Goal: Transaction & Acquisition: Book appointment/travel/reservation

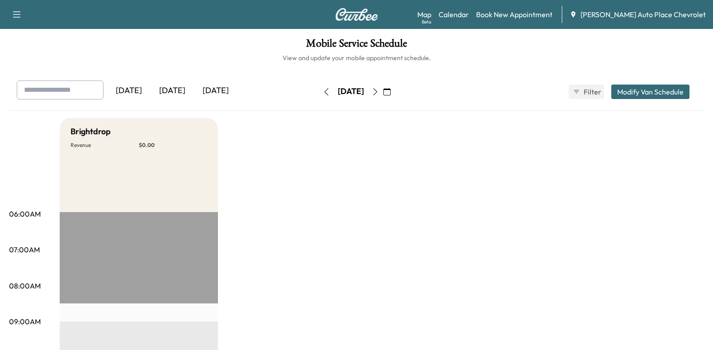
click at [182, 90] on div "[DATE]" at bounding box center [172, 91] width 43 height 21
click at [553, 16] on link "Book New Appointment" at bounding box center [514, 14] width 76 height 11
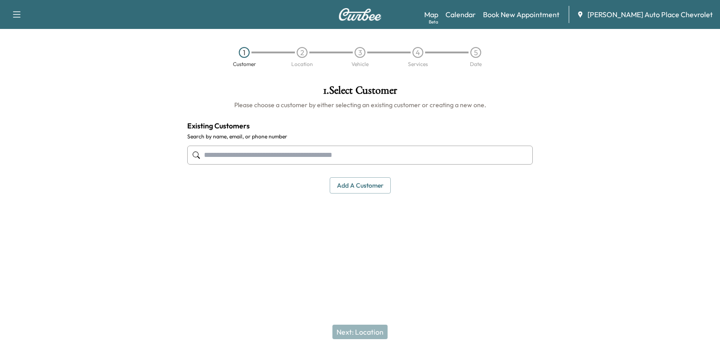
click at [289, 148] on input "text" at bounding box center [360, 155] width 346 height 19
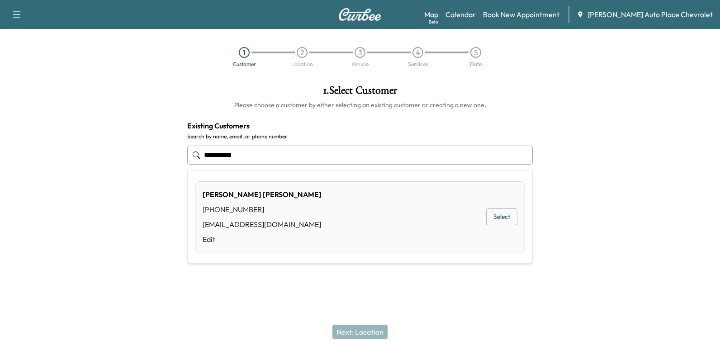
click at [514, 215] on button "Select" at bounding box center [501, 217] width 31 height 17
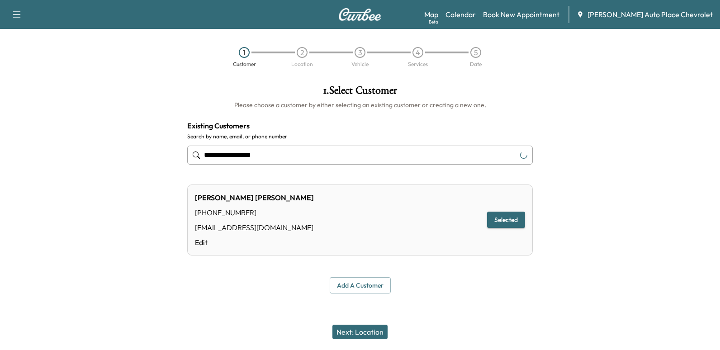
type input "**********"
click at [363, 333] on button "Next: Location" at bounding box center [359, 332] width 55 height 14
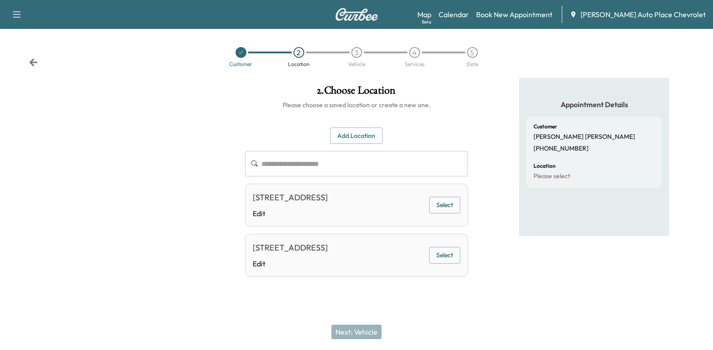
click at [455, 211] on button "Select" at bounding box center [444, 205] width 31 height 17
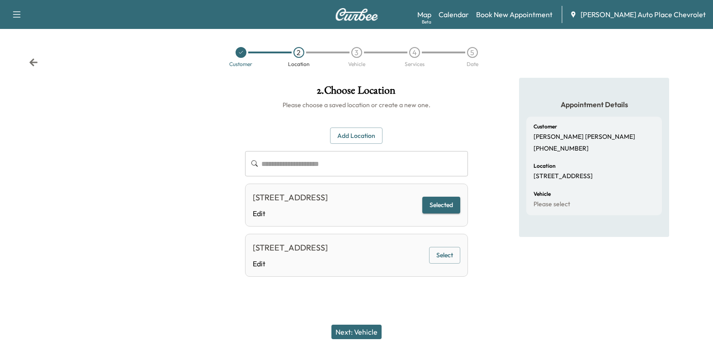
click at [365, 336] on button "Next: Vehicle" at bounding box center [357, 332] width 50 height 14
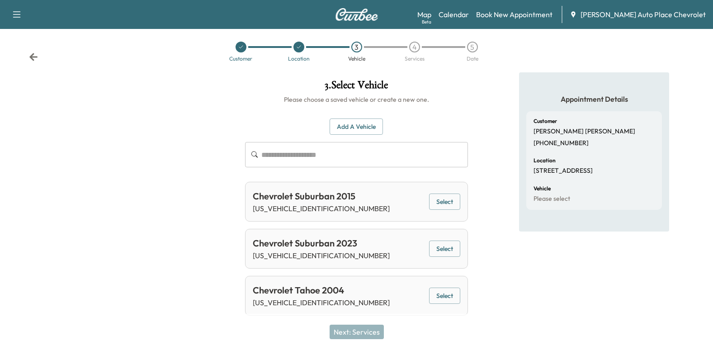
scroll to position [7, 0]
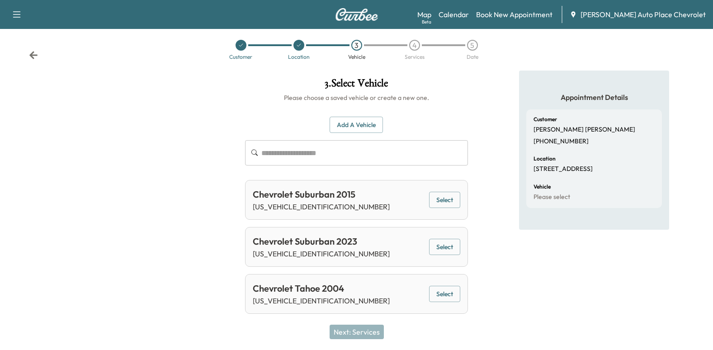
click at [443, 246] on button "Select" at bounding box center [444, 247] width 31 height 17
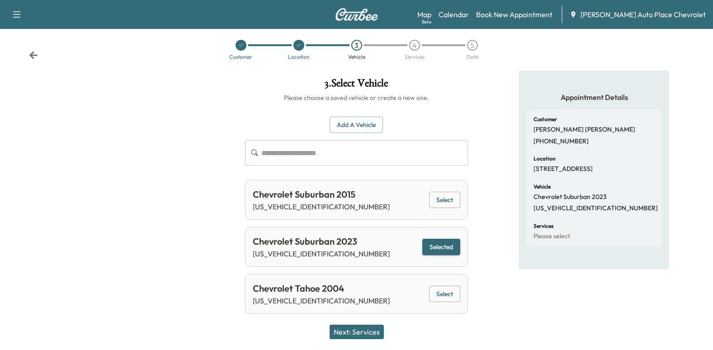
click at [359, 333] on button "Next: Services" at bounding box center [357, 332] width 54 height 14
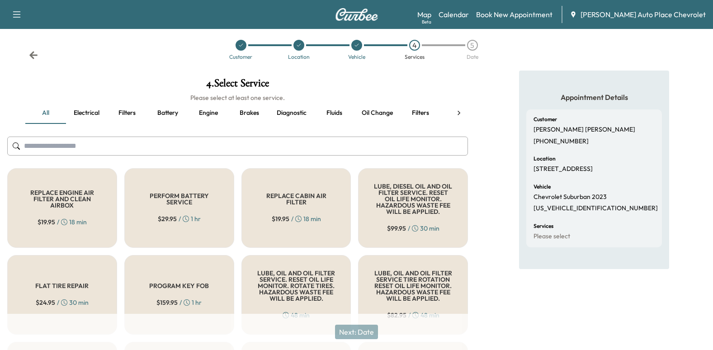
click at [172, 114] on button "Battery" at bounding box center [167, 113] width 41 height 22
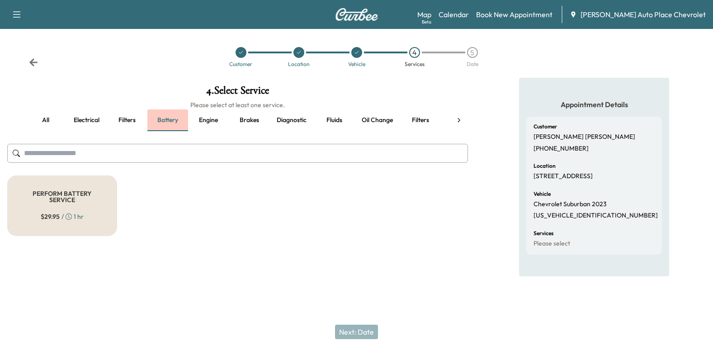
scroll to position [0, 0]
click at [81, 204] on div "PERFORM BATTERY SERVICE $ 29.95 / 1 hr" at bounding box center [62, 206] width 111 height 61
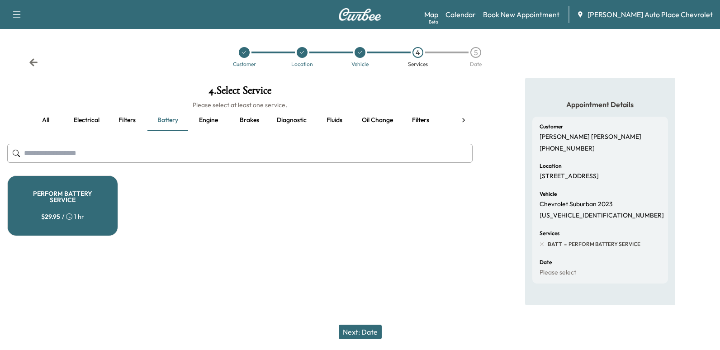
click at [363, 328] on button "Next: Date" at bounding box center [360, 332] width 43 height 14
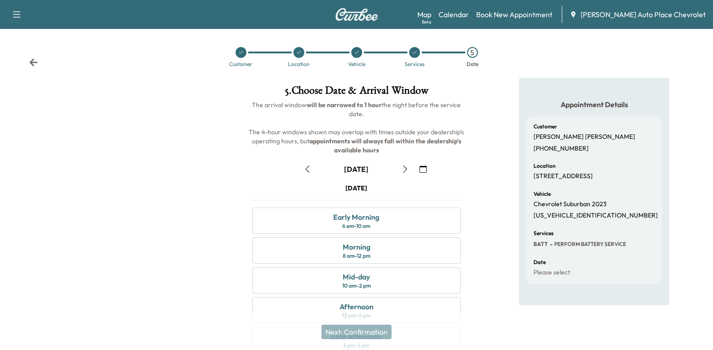
click at [307, 171] on icon "button" at bounding box center [307, 169] width 7 height 7
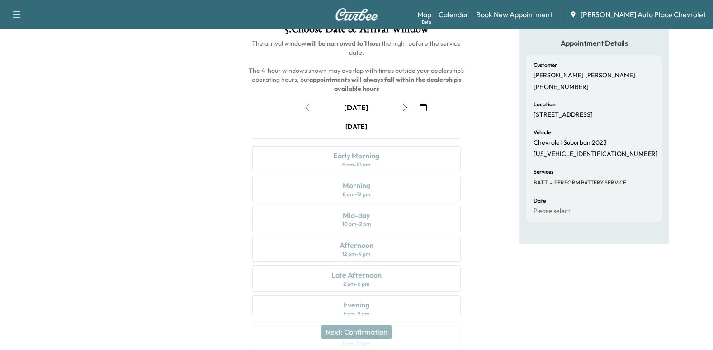
scroll to position [90, 0]
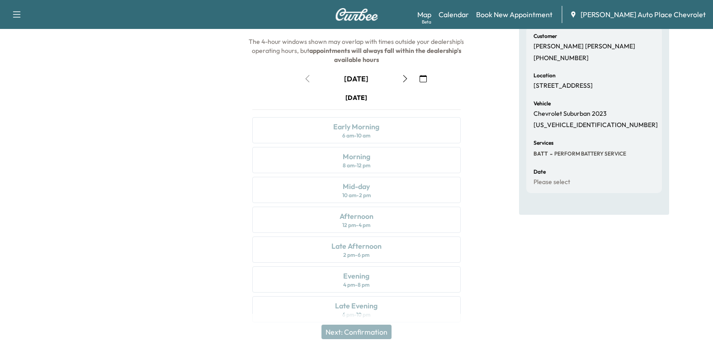
click at [382, 215] on div "[DATE] Early Morning 6 am - 10 am Morning 8 am - 12 pm Mid-day 10 am - 2 pm Aft…" at bounding box center [356, 209] width 223 height 233
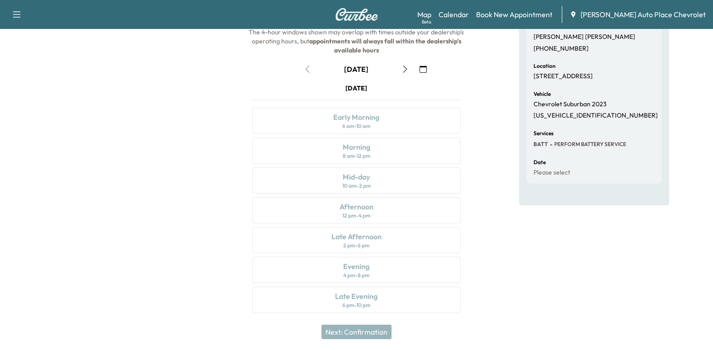
scroll to position [103, 0]
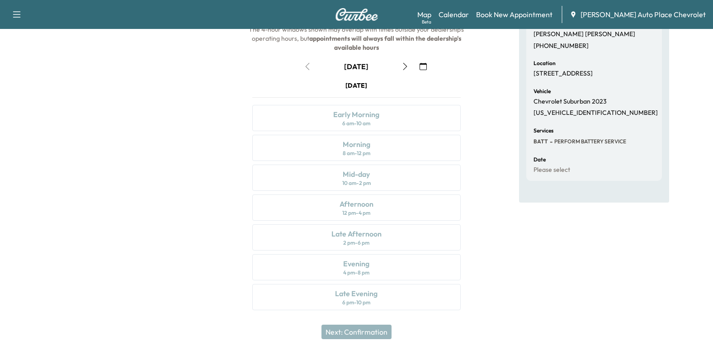
click at [371, 333] on div "Next: Confirmation" at bounding box center [356, 332] width 713 height 36
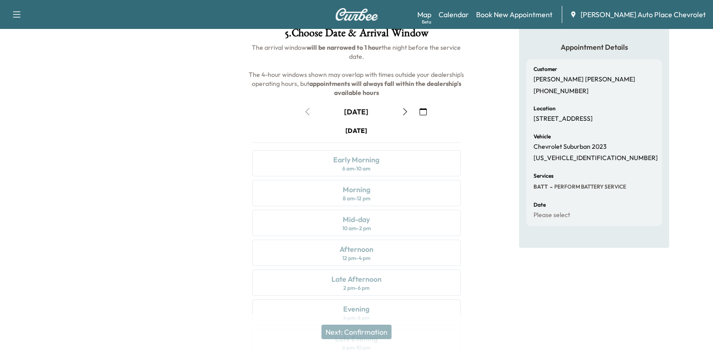
click at [427, 110] on icon "button" at bounding box center [423, 111] width 7 height 7
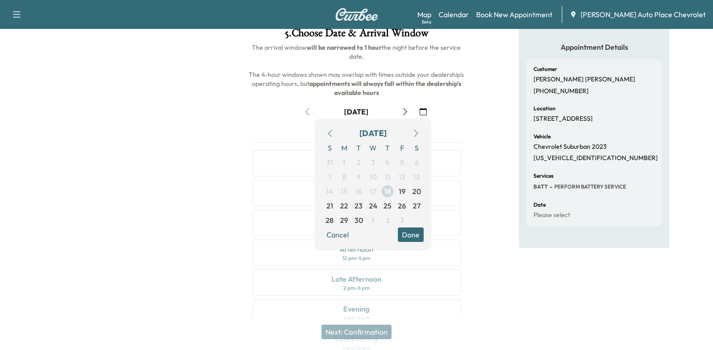
click at [391, 192] on span "18" at bounding box center [387, 191] width 7 height 11
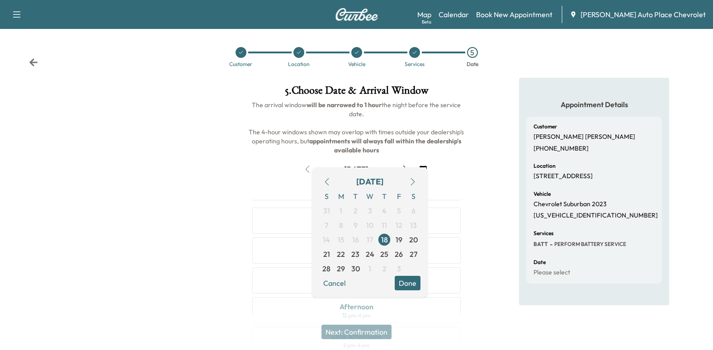
click at [418, 280] on button "Done" at bounding box center [408, 283] width 26 height 14
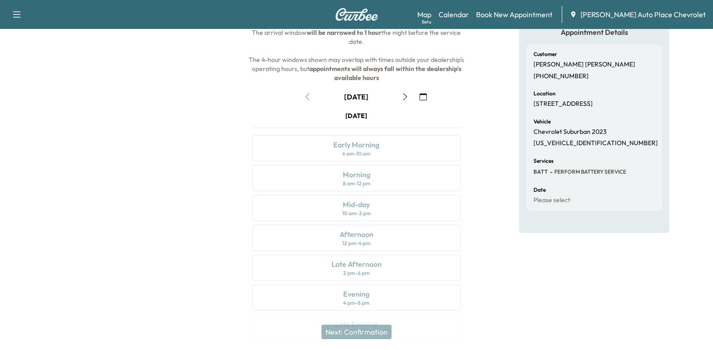
scroll to position [103, 0]
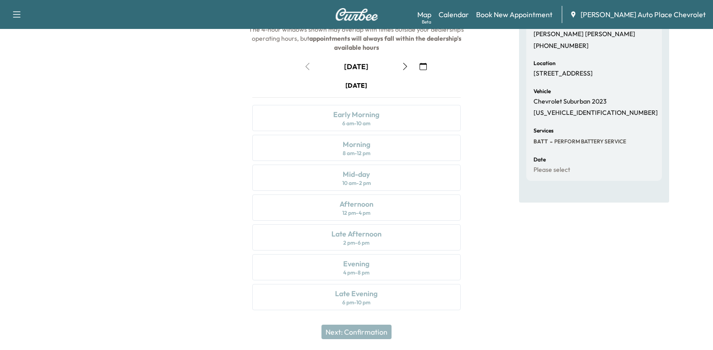
click at [384, 270] on div "[DATE] Early Morning 6 am - 10 am Morning 8 am - 12 pm Mid-day 10 am - 2 pm Aft…" at bounding box center [356, 197] width 223 height 233
click at [384, 216] on div "[DATE] Early Morning 6 am - 10 am Morning 8 am - 12 pm Mid-day 10 am - 2 pm Aft…" at bounding box center [356, 197] width 223 height 233
click at [394, 119] on div "[DATE] Early Morning 6 am - 10 am Morning 8 am - 12 pm Mid-day 10 am - 2 pm Aft…" at bounding box center [356, 197] width 223 height 233
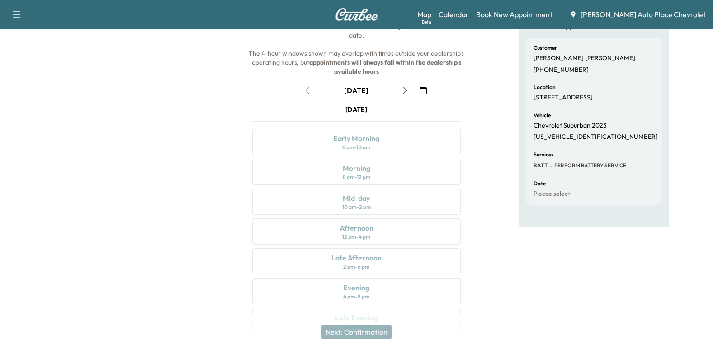
scroll to position [0, 0]
